Goal: Browse casually: Explore the website without a specific task or goal

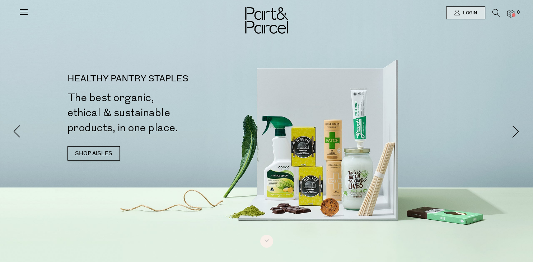
click at [27, 12] on icon at bounding box center [24, 12] width 10 height 10
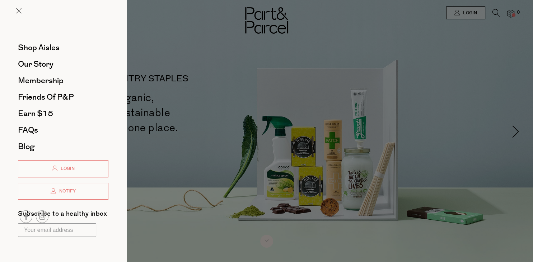
click at [160, 31] on div at bounding box center [266, 131] width 533 height 262
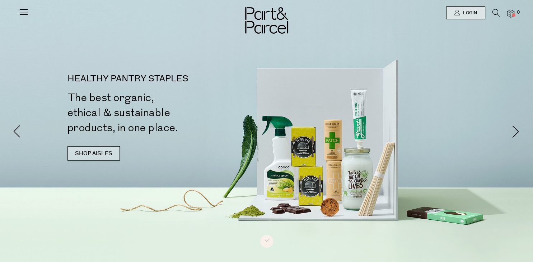
click at [107, 157] on link "SHOP AISLES" at bounding box center [94, 154] width 52 height 14
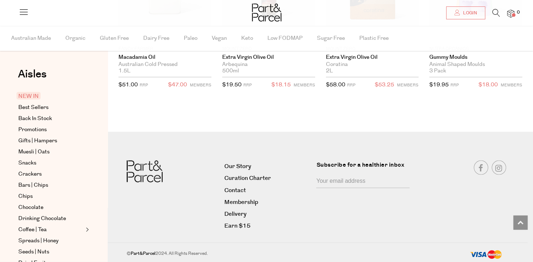
scroll to position [1385, 0]
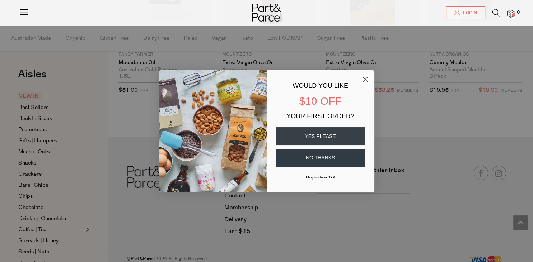
click at [362, 77] on circle "Close dialog" at bounding box center [365, 79] width 12 height 12
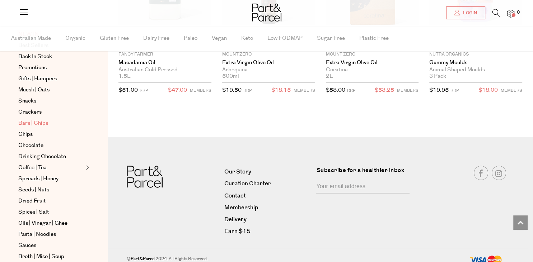
scroll to position [0, 0]
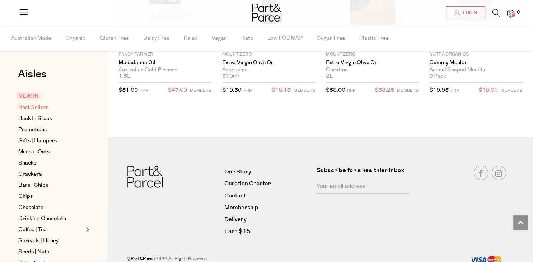
click at [40, 108] on span "Best Sellers" at bounding box center [33, 107] width 30 height 9
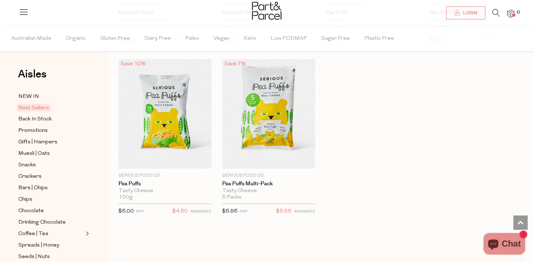
scroll to position [1858, 0]
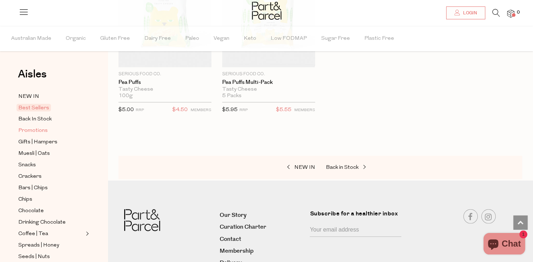
click at [41, 130] on span "Promotions" at bounding box center [32, 131] width 29 height 9
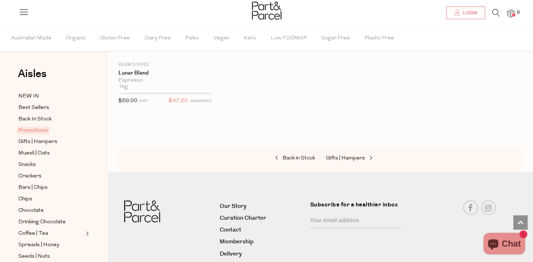
scroll to position [1024, 0]
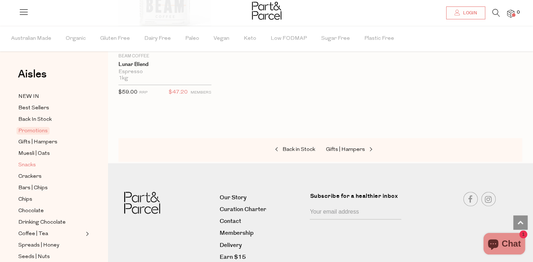
click at [33, 165] on span "Snacks" at bounding box center [27, 165] width 18 height 9
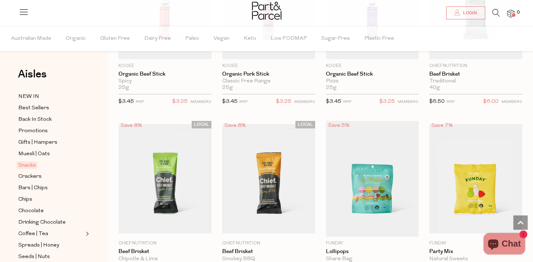
scroll to position [379, 0]
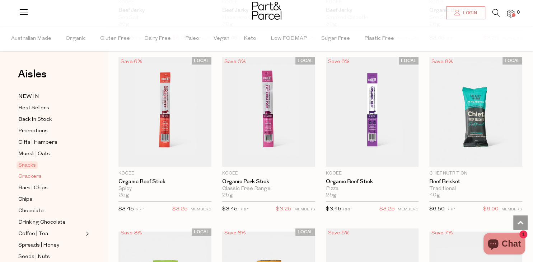
click at [39, 176] on span "Crackers" at bounding box center [29, 177] width 23 height 9
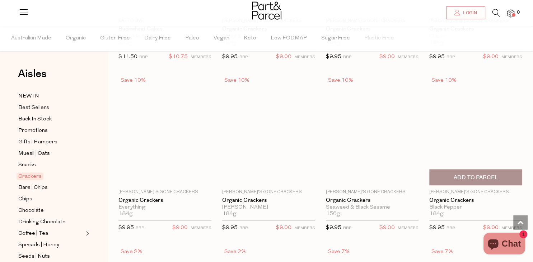
scroll to position [872, 0]
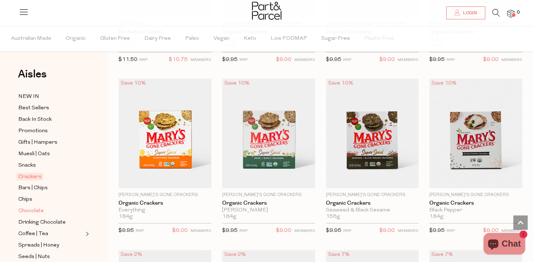
click at [35, 209] on span "Chocolate" at bounding box center [30, 211] width 25 height 9
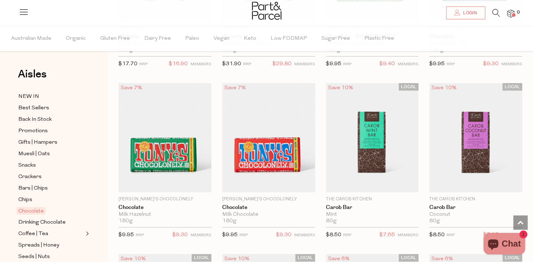
scroll to position [1972, 0]
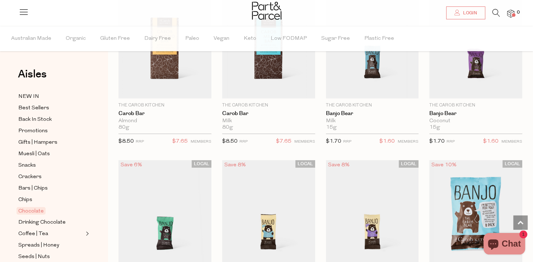
scroll to position [2009, 0]
click at [31, 188] on span "Bars | Chips" at bounding box center [32, 189] width 29 height 9
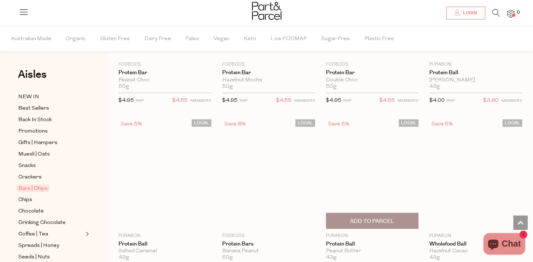
scroll to position [1744, 0]
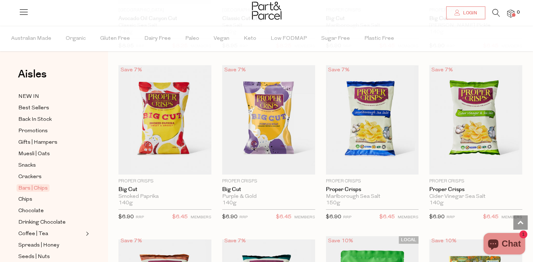
scroll to position [2616, 0]
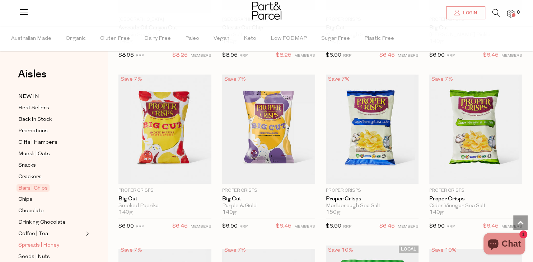
click at [30, 242] on span "Spreads | Honey" at bounding box center [38, 246] width 41 height 9
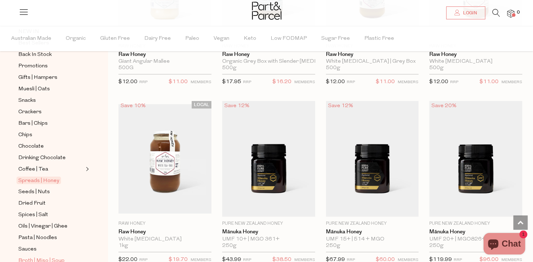
scroll to position [89, 0]
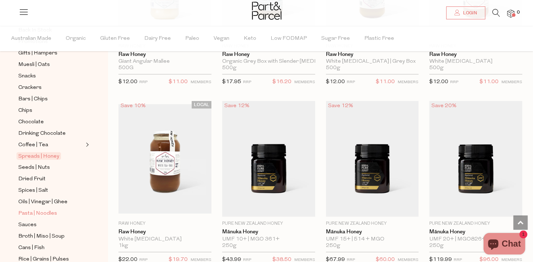
click at [38, 210] on span "Pasta | Noodles" at bounding box center [37, 214] width 39 height 9
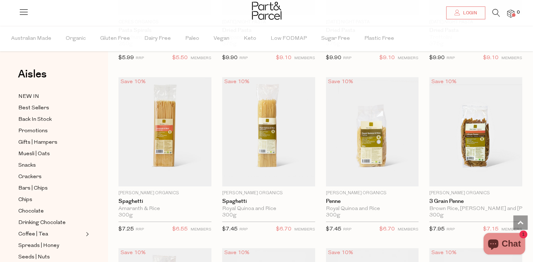
scroll to position [682, 0]
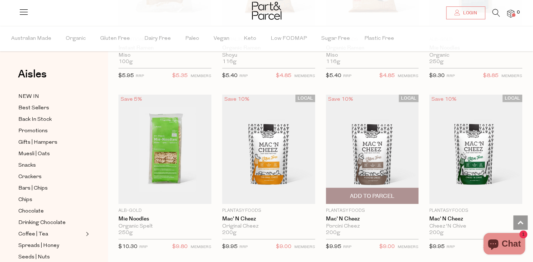
scroll to position [2415, 0]
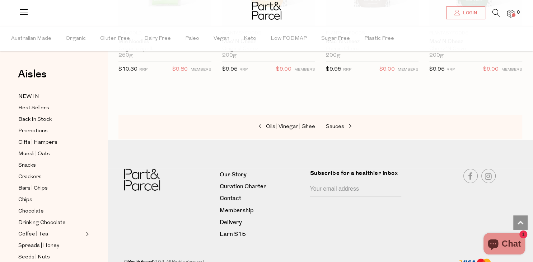
click at [36, 242] on span "Spreads | Honey" at bounding box center [38, 246] width 41 height 9
